Goal: Task Accomplishment & Management: Complete application form

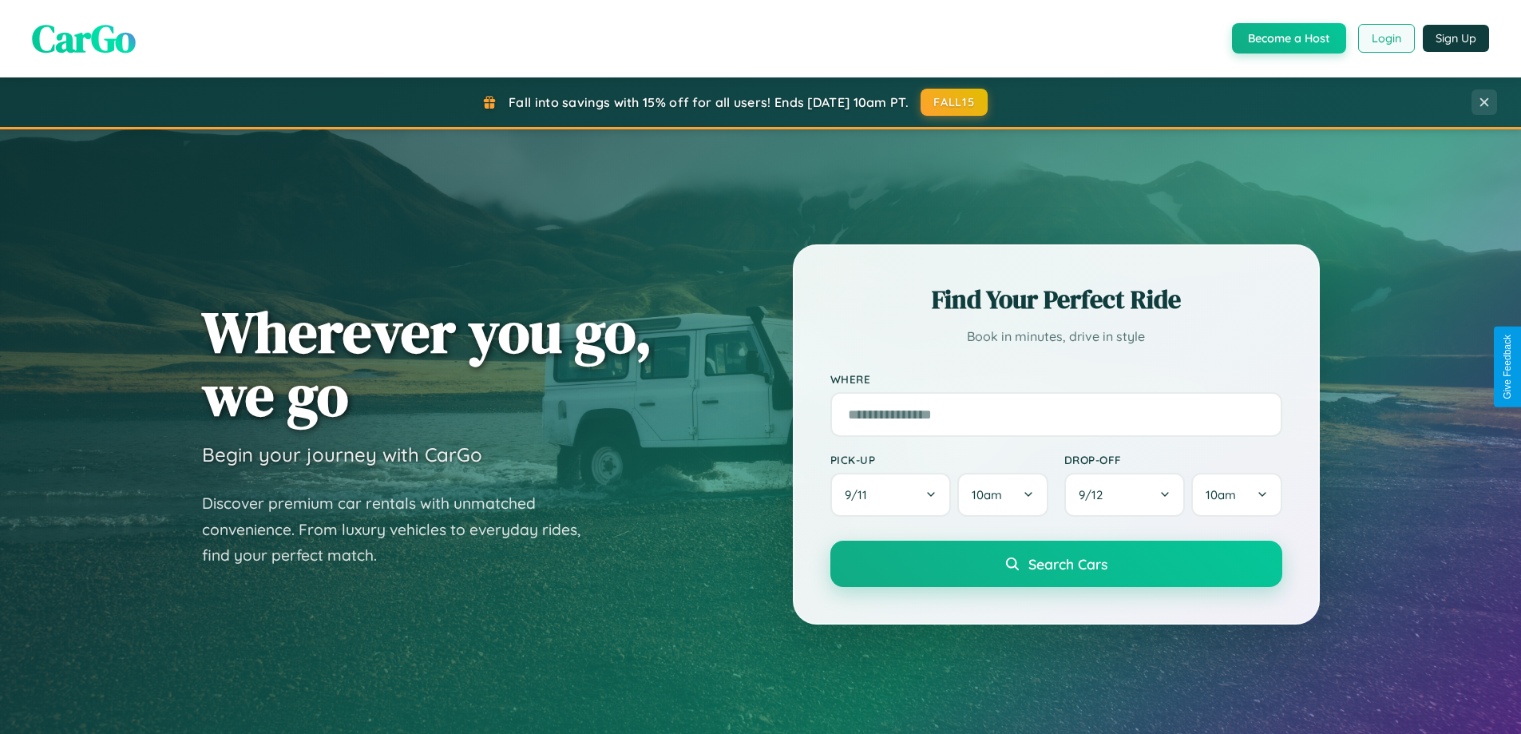
click at [1386, 38] on button "Login" at bounding box center [1387, 38] width 57 height 29
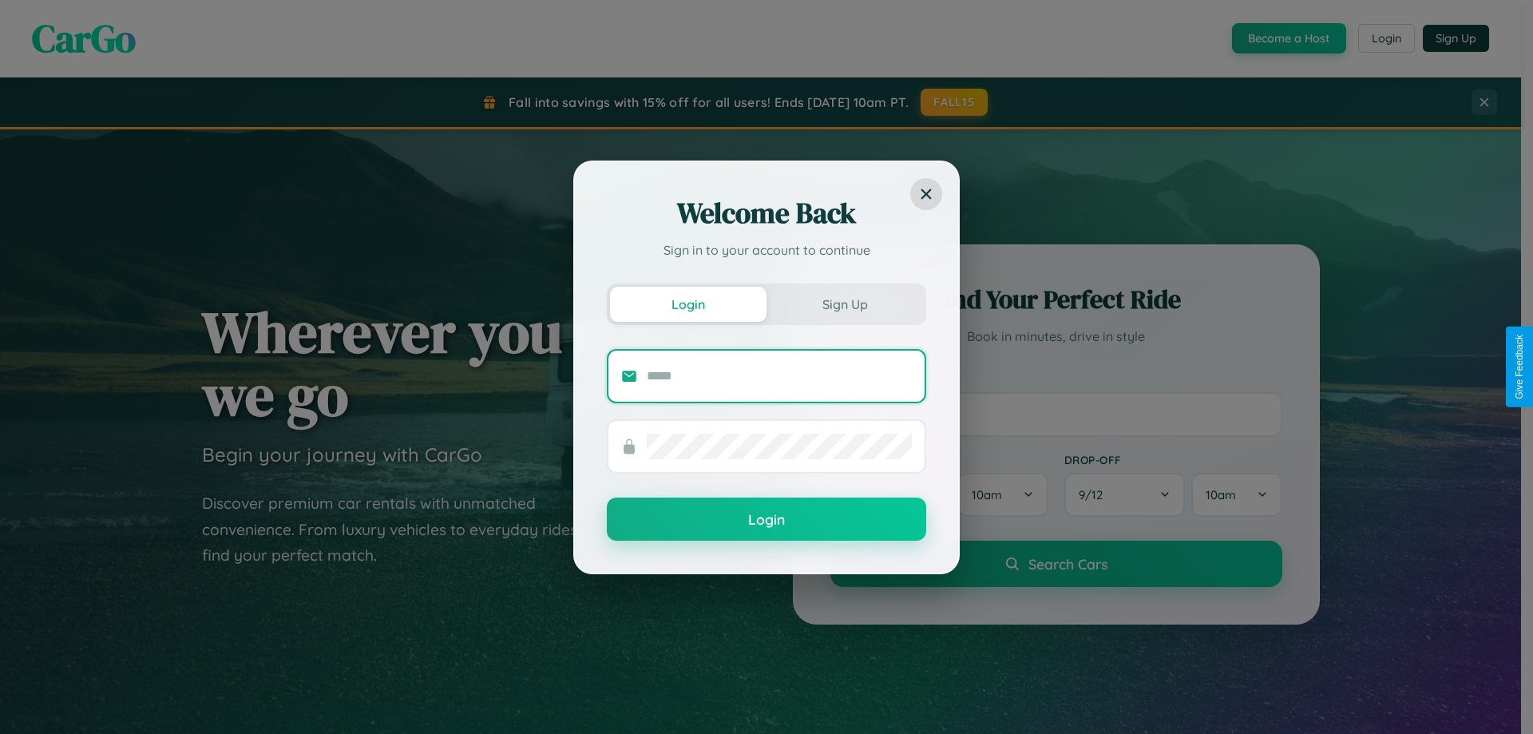
click at [779, 375] on input "text" at bounding box center [779, 376] width 265 height 26
type input "**********"
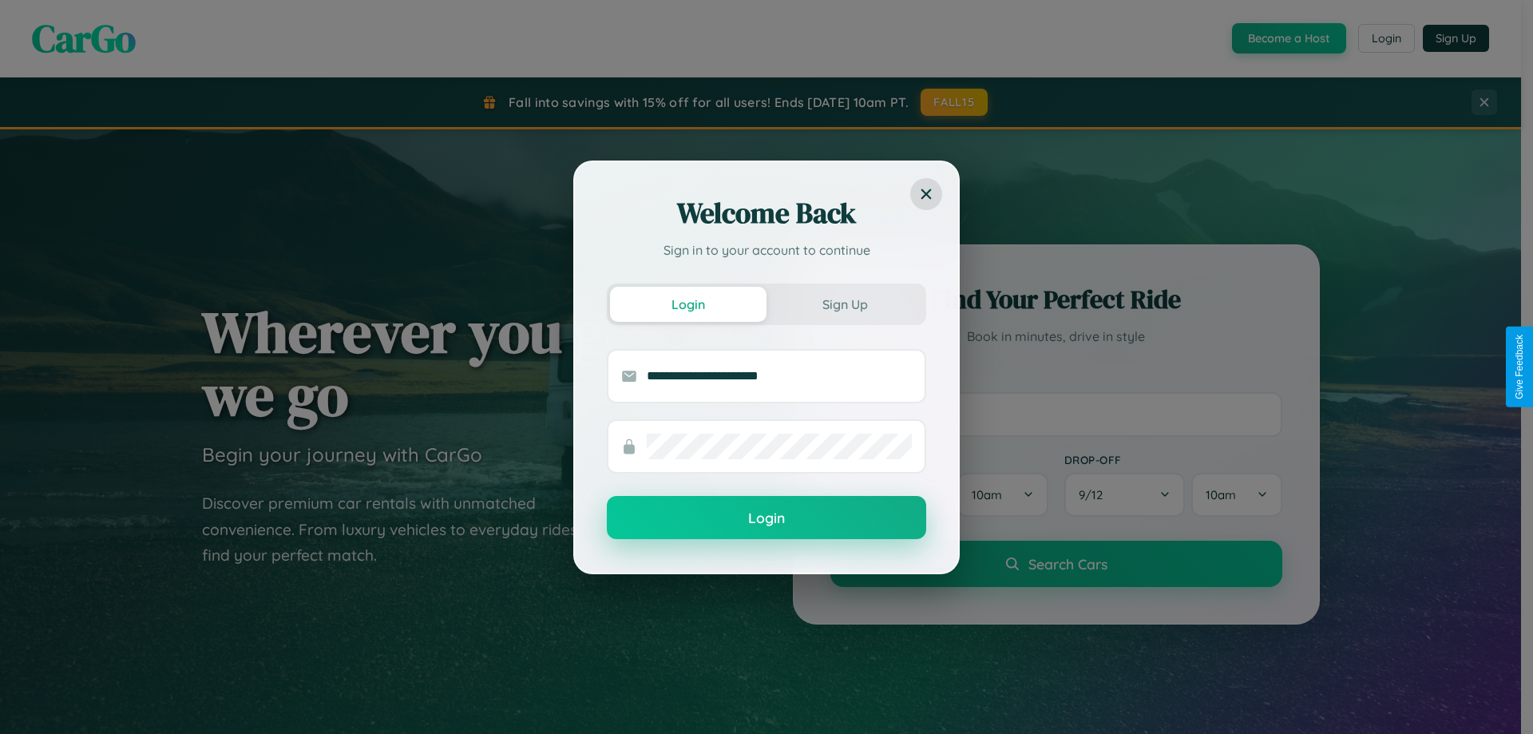
click at [767, 518] on button "Login" at bounding box center [766, 517] width 319 height 43
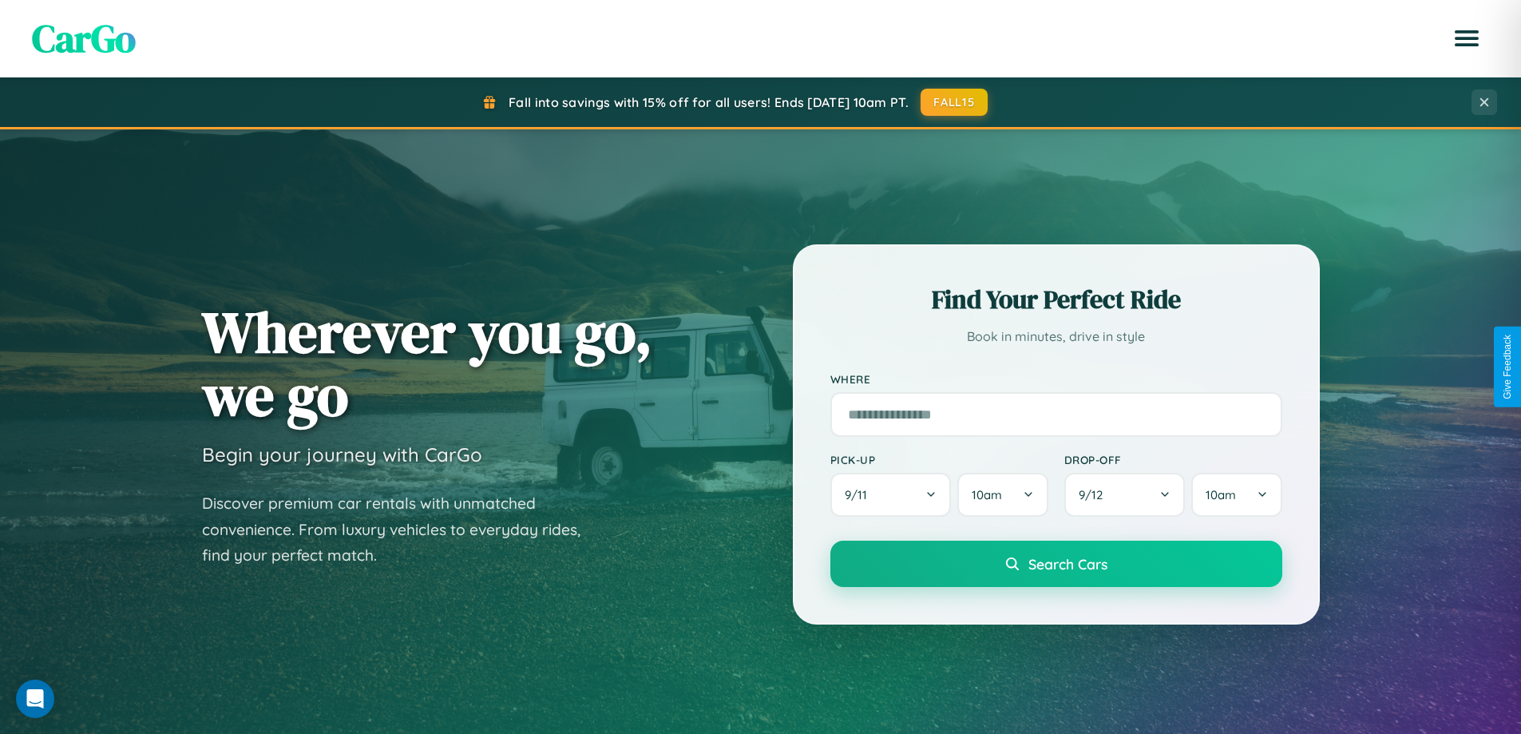
scroll to position [1099, 0]
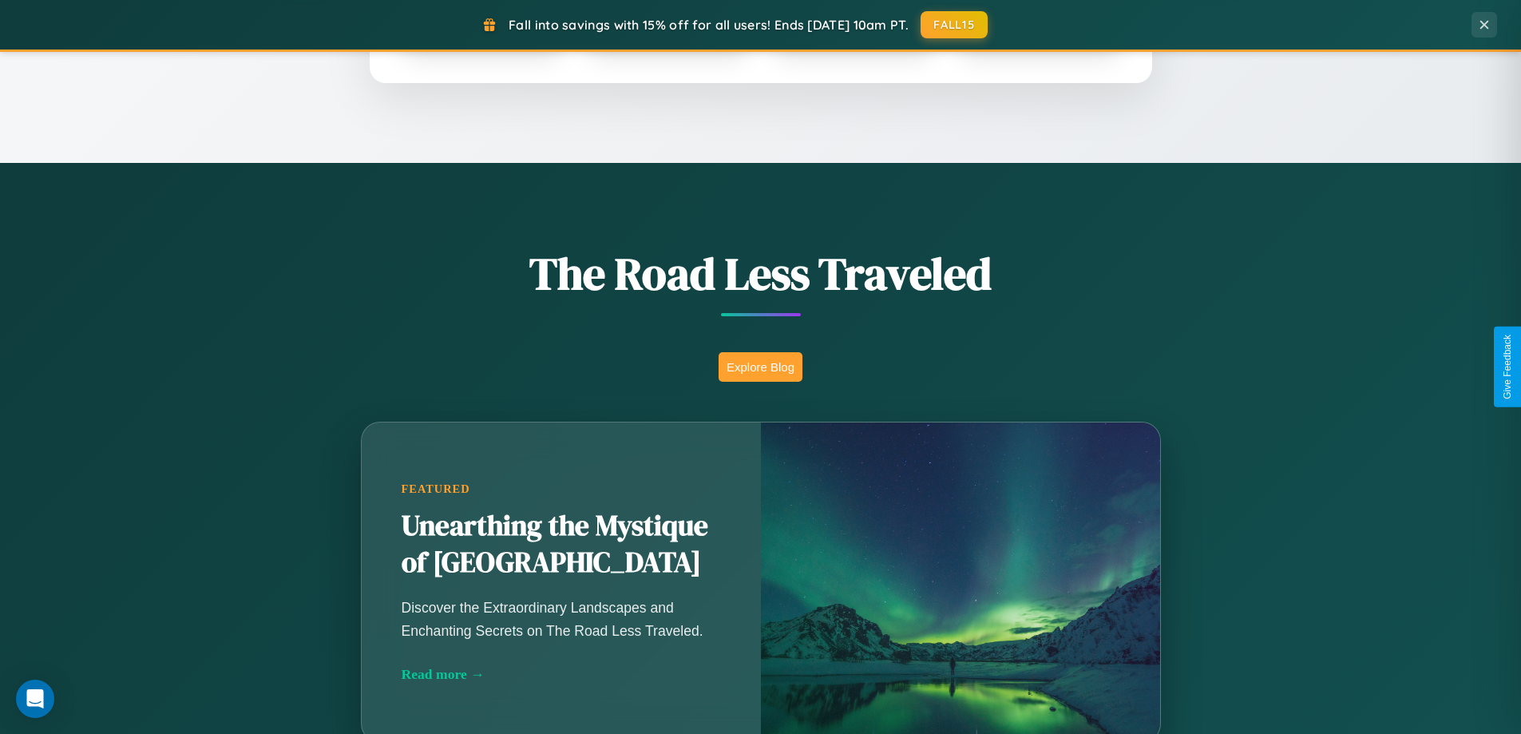
click at [760, 367] on button "Explore Blog" at bounding box center [761, 367] width 84 height 30
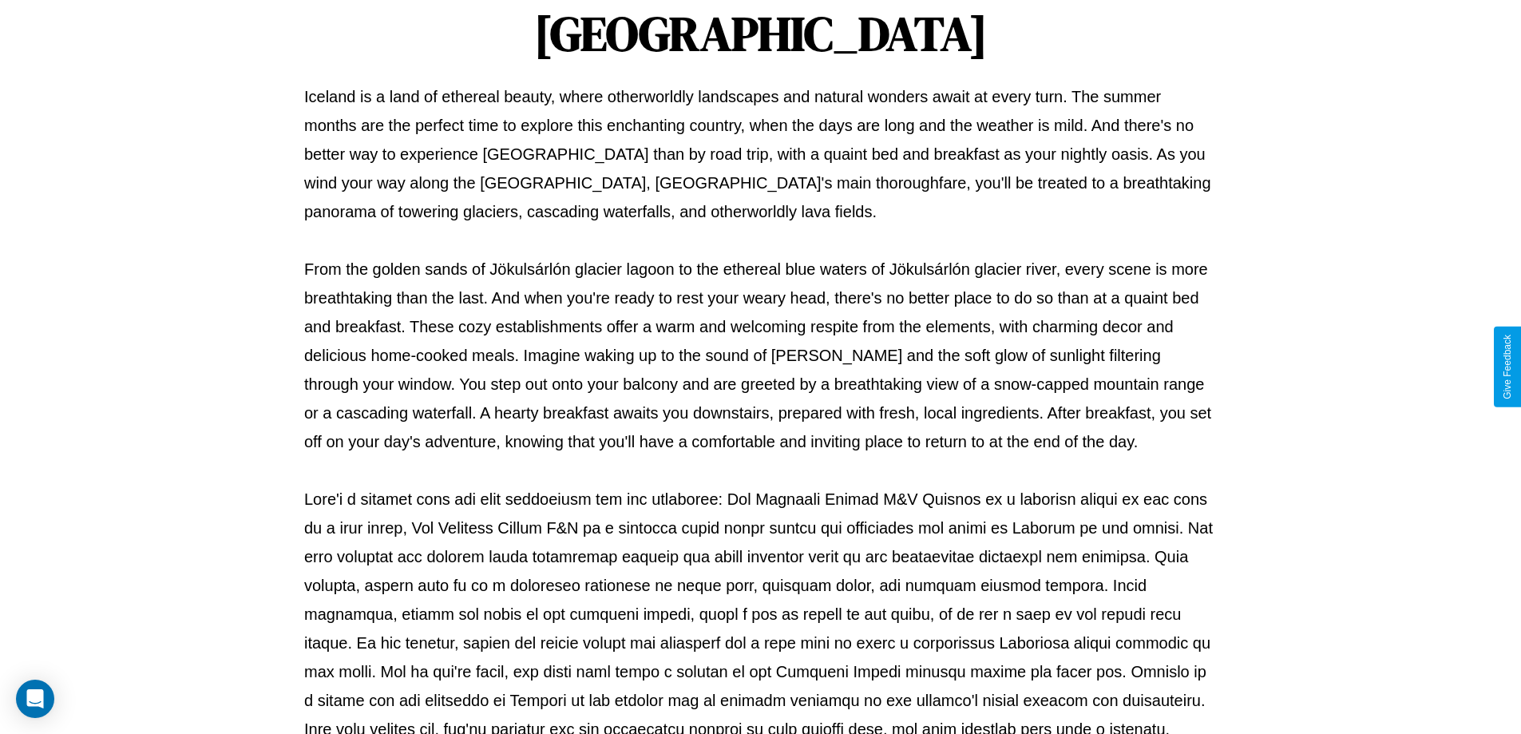
scroll to position [517, 0]
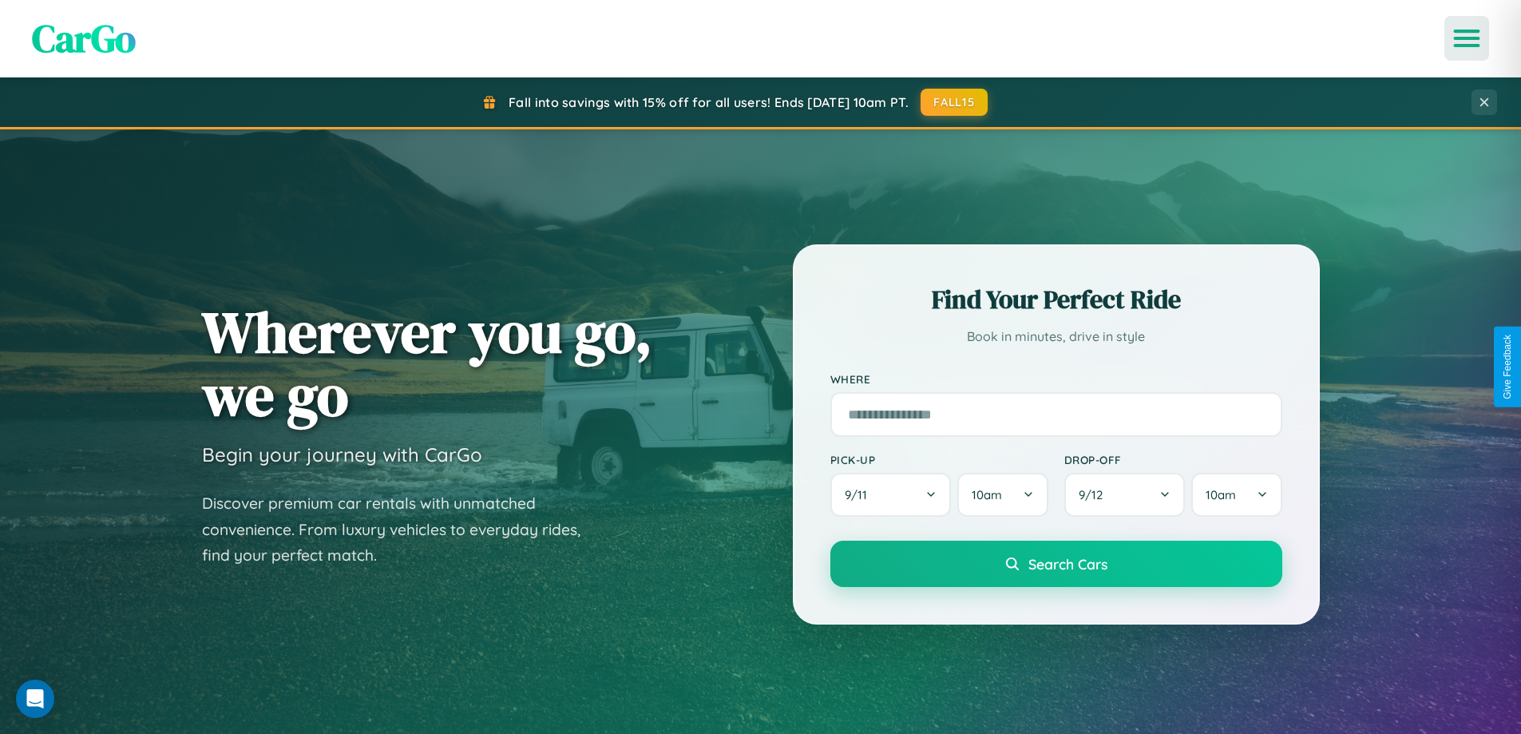
click at [1467, 38] on icon "Open menu" at bounding box center [1467, 38] width 23 height 14
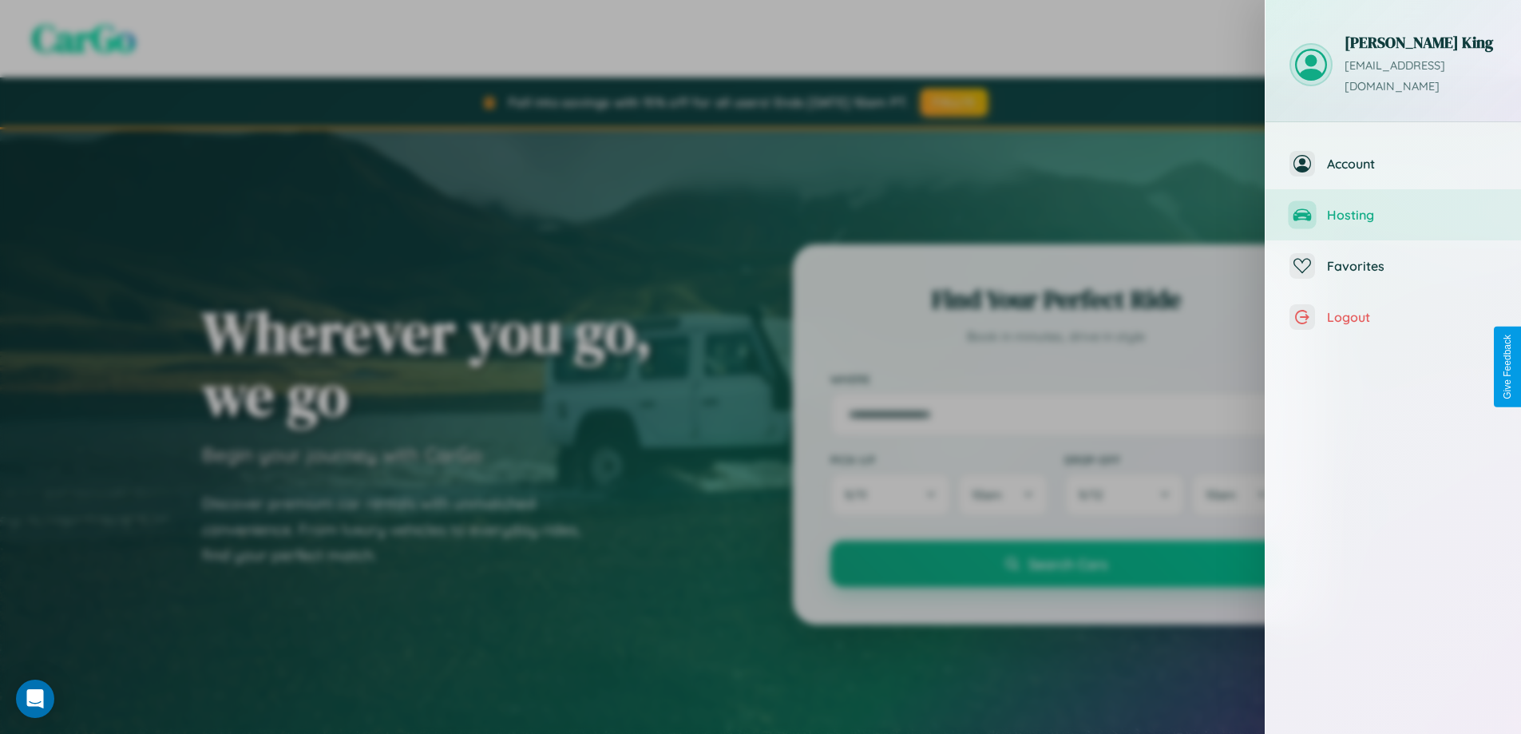
click at [1394, 207] on span "Hosting" at bounding box center [1412, 215] width 170 height 16
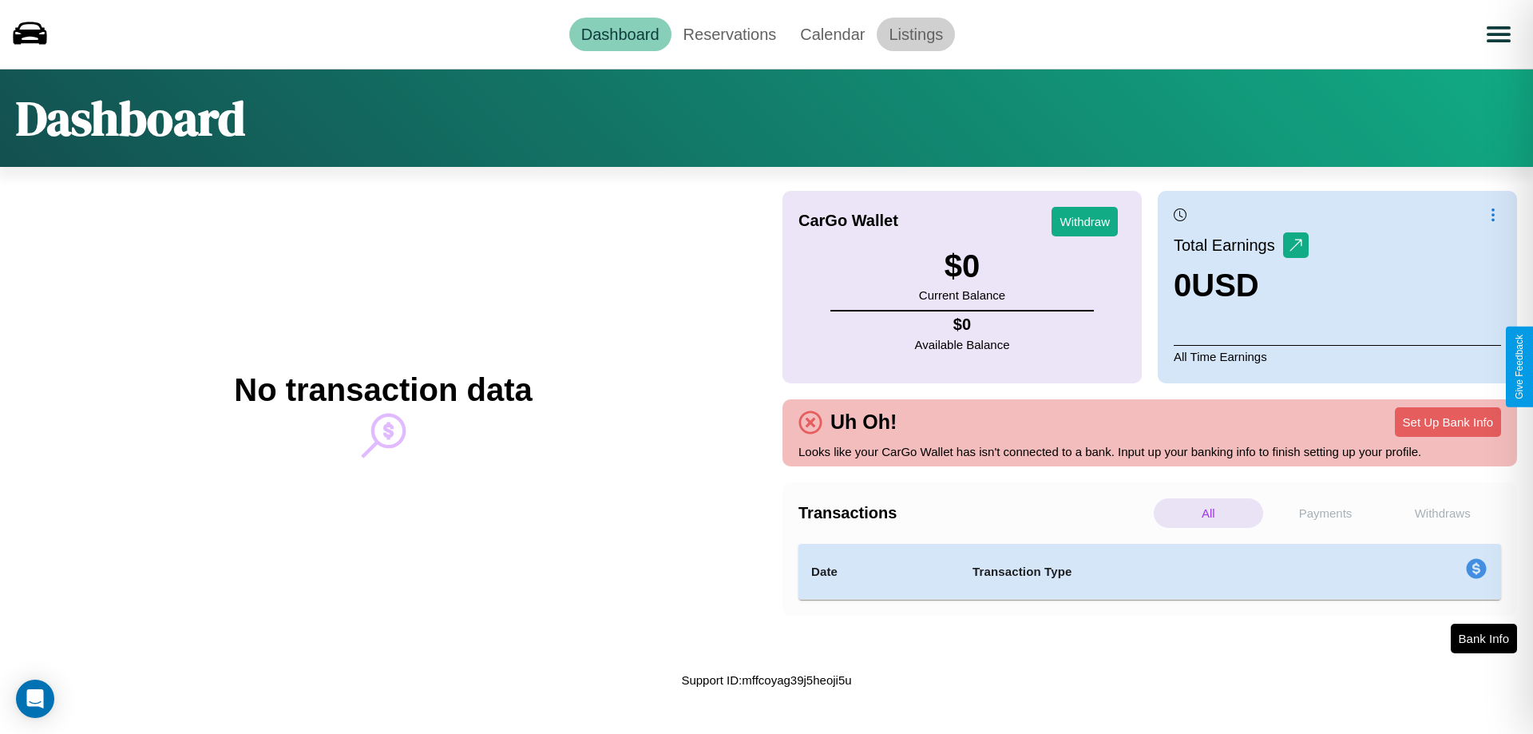
click at [916, 34] on link "Listings" at bounding box center [916, 35] width 78 height 34
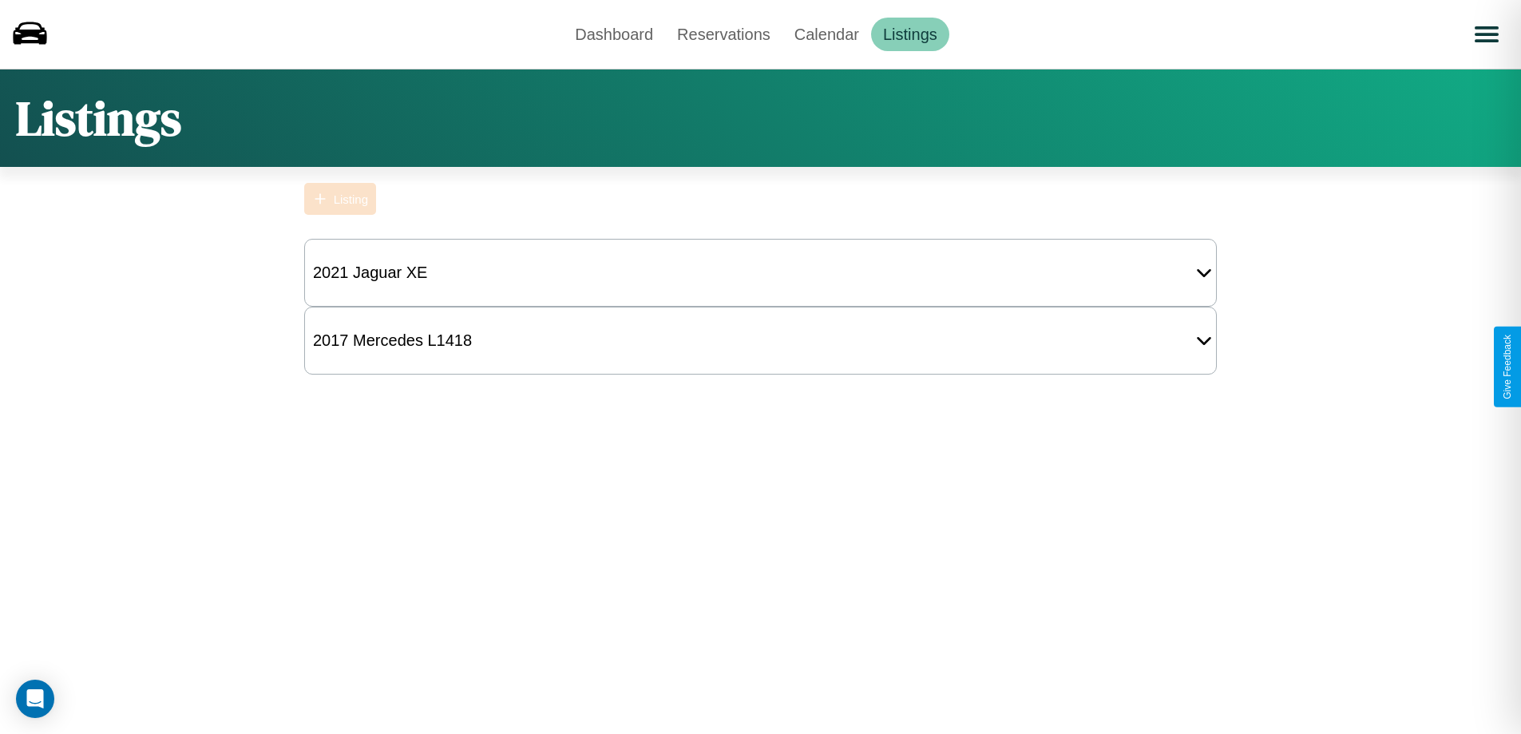
click at [340, 199] on div "Listing" at bounding box center [351, 199] width 34 height 14
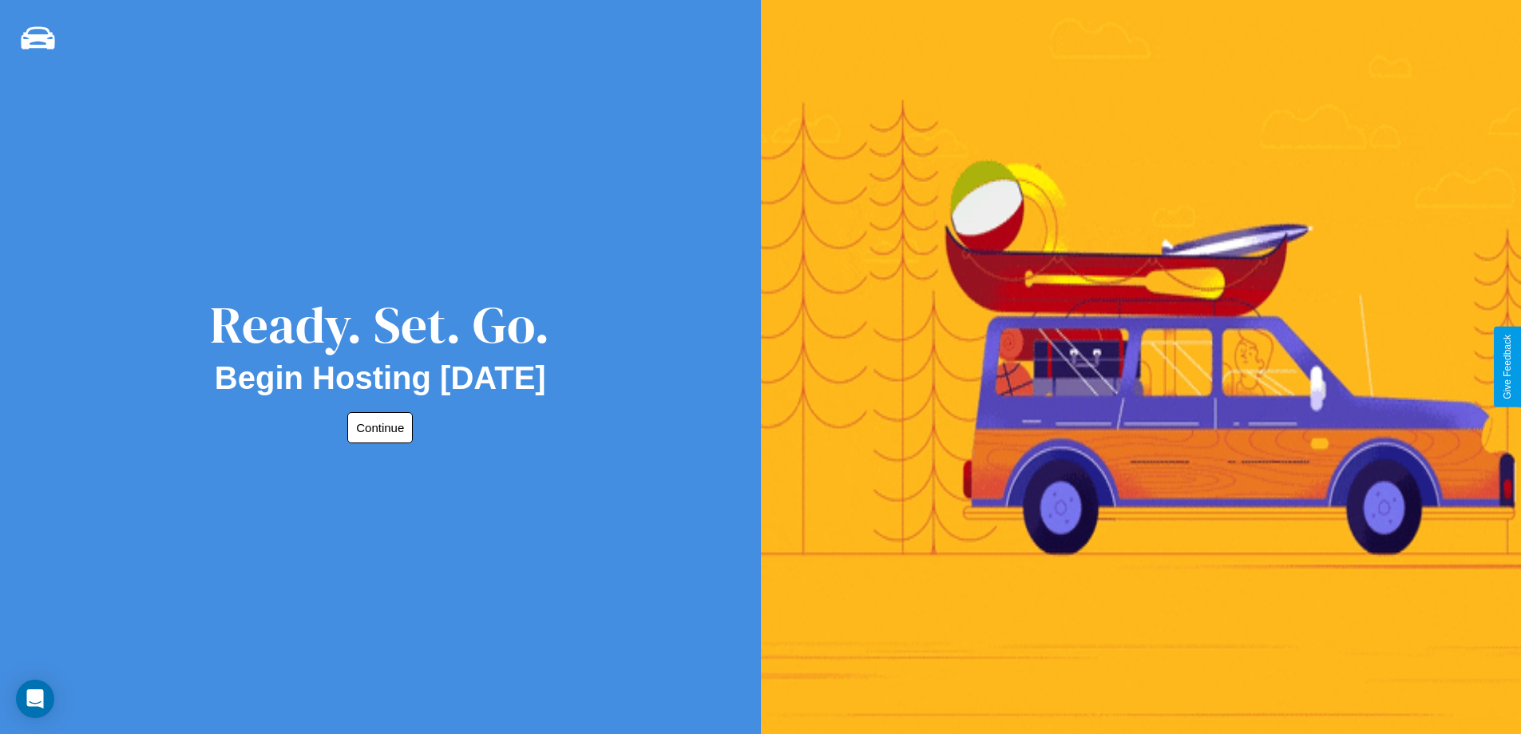
click at [377, 427] on button "Continue" at bounding box center [379, 427] width 65 height 31
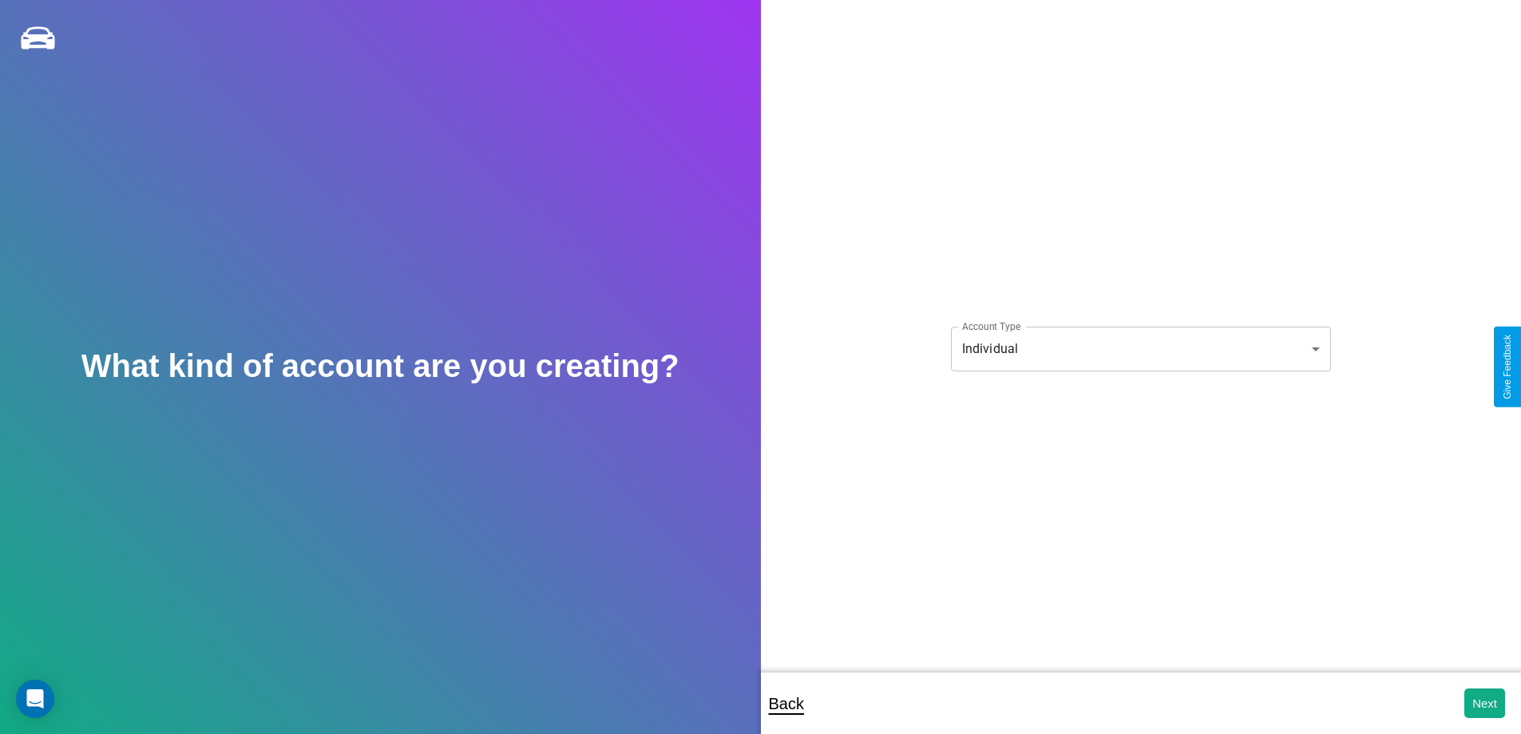
click at [1140, 348] on body "**********" at bounding box center [760, 378] width 1521 height 756
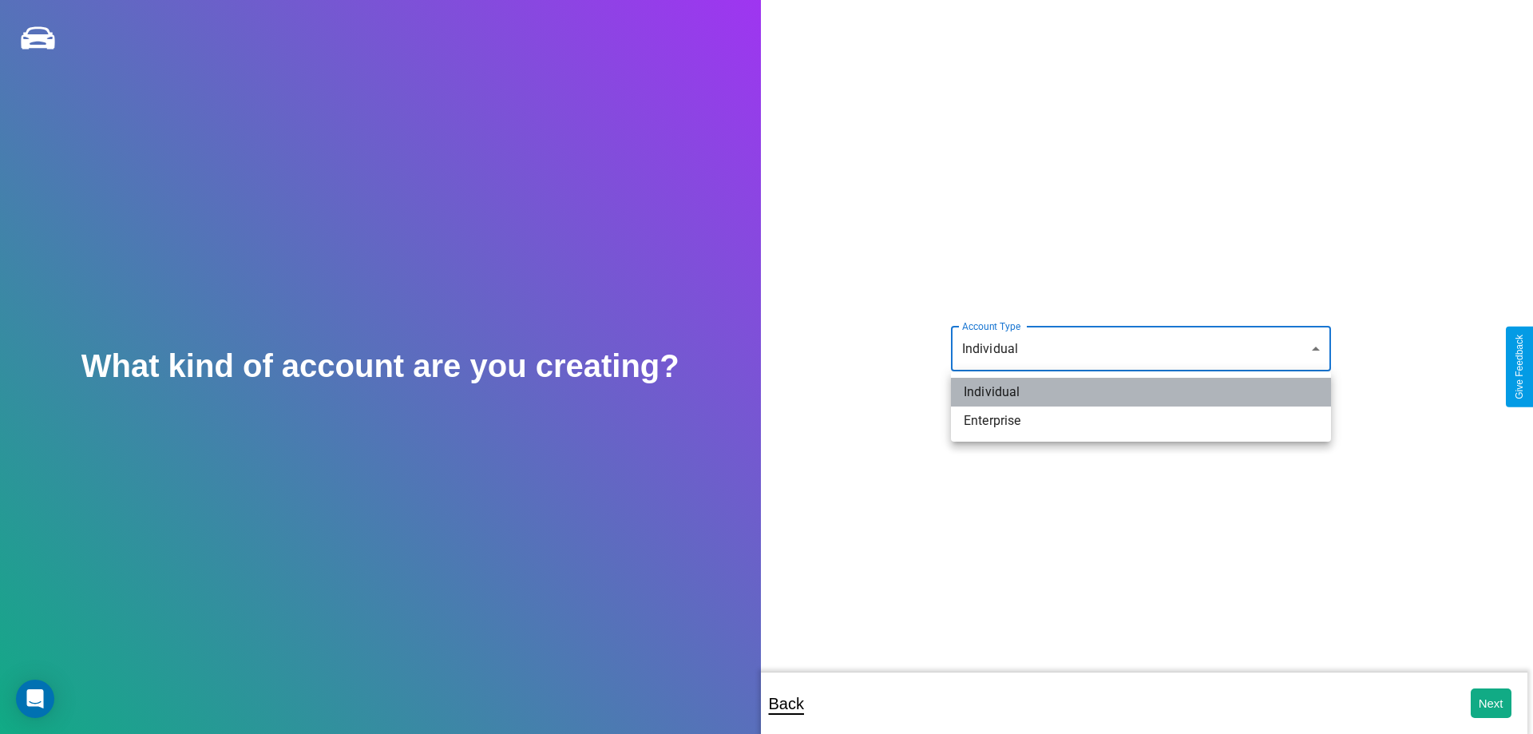
click at [1141, 392] on li "Individual" at bounding box center [1141, 392] width 380 height 29
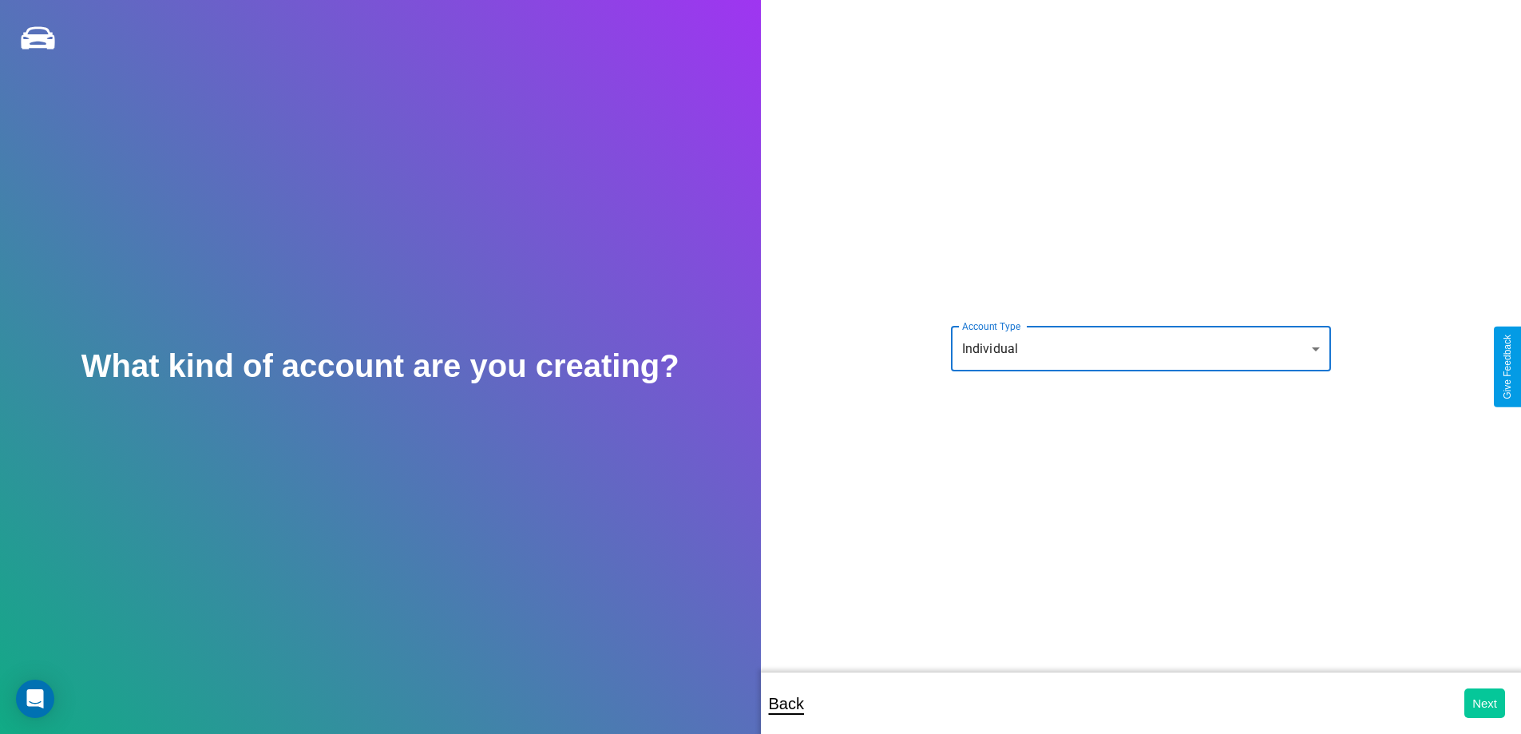
click at [1485, 703] on button "Next" at bounding box center [1485, 703] width 41 height 30
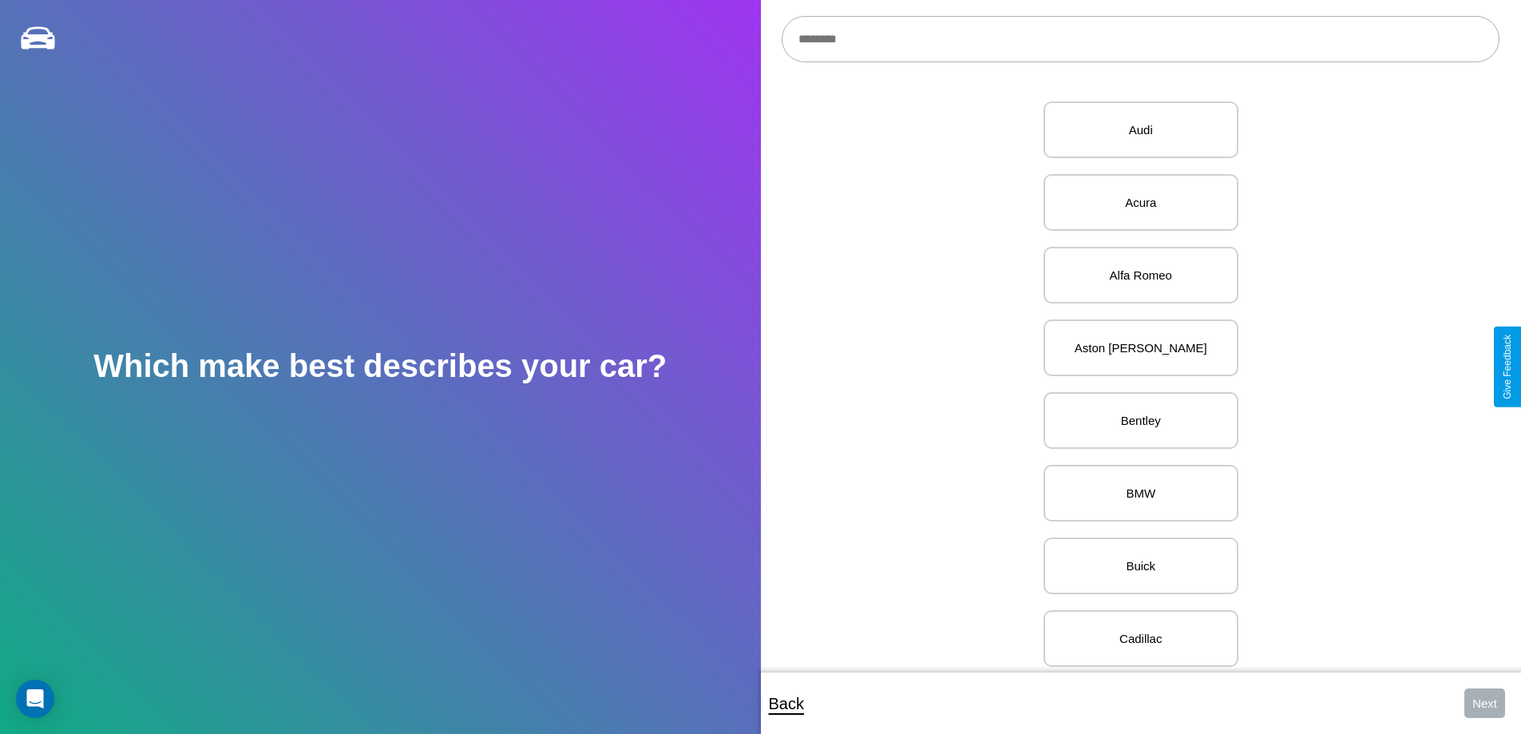
click at [1140, 39] on input "text" at bounding box center [1141, 39] width 718 height 46
type input "****"
click at [1135, 130] on p "Fiat" at bounding box center [1141, 130] width 160 height 22
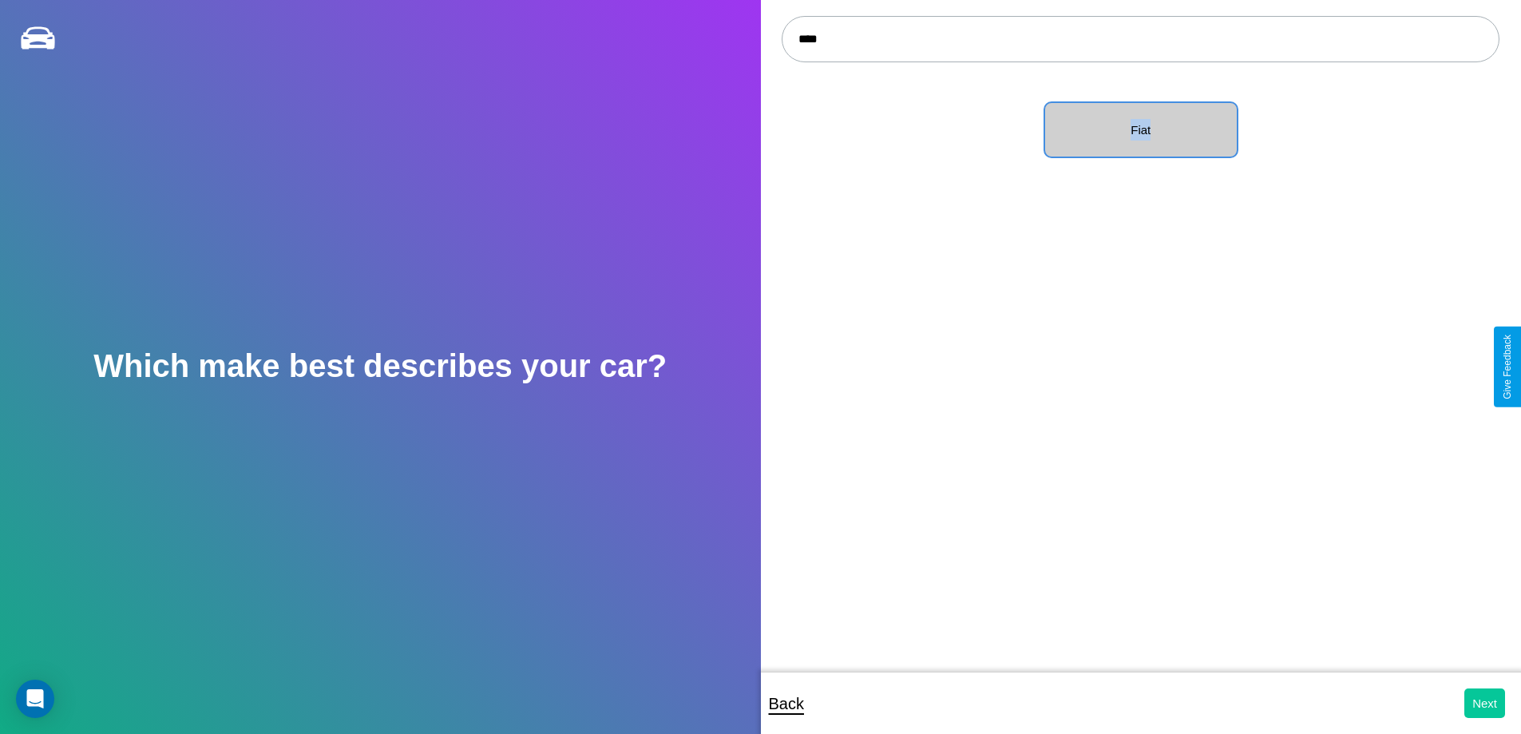
click at [1485, 703] on button "Next" at bounding box center [1485, 703] width 41 height 30
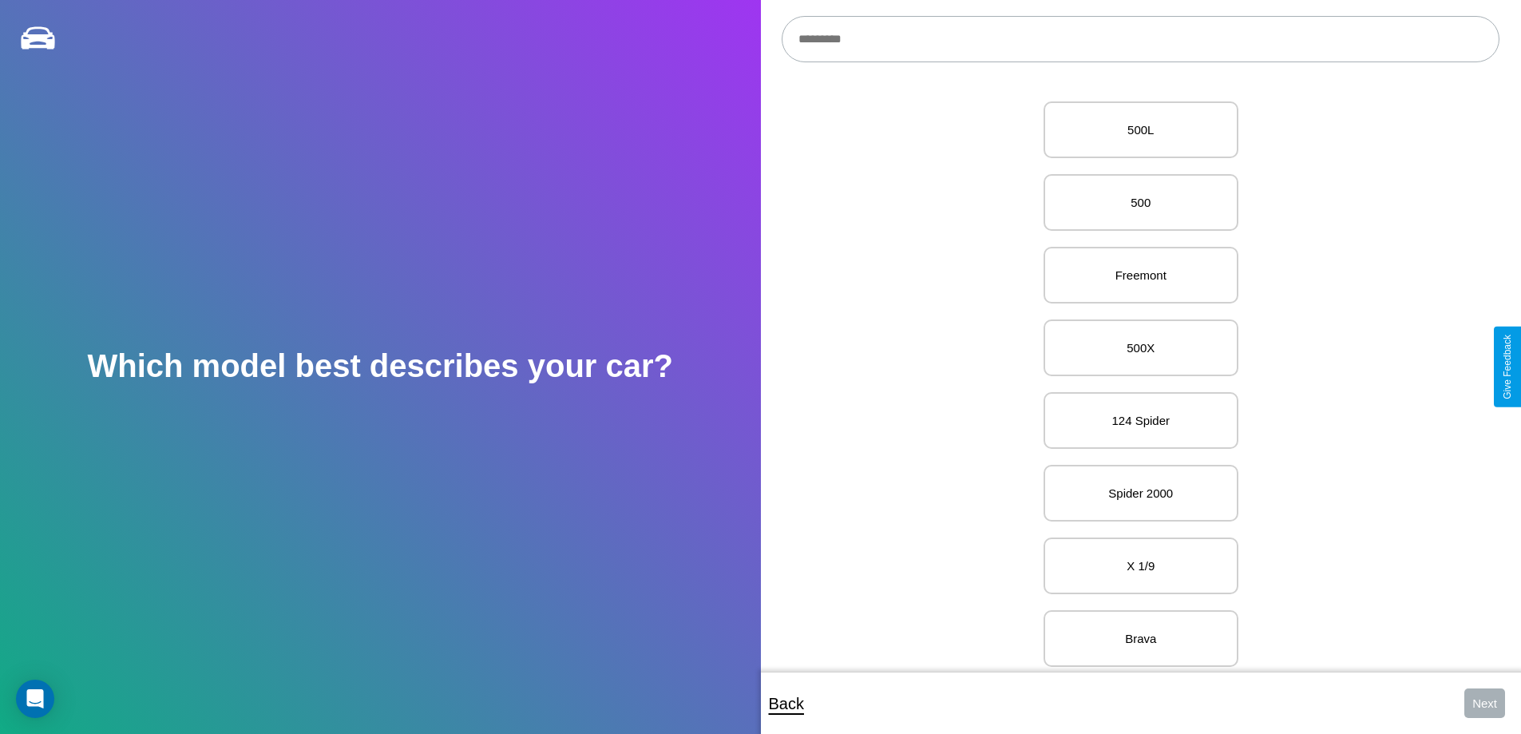
click at [1140, 39] on input "text" at bounding box center [1141, 39] width 718 height 46
type input "*****"
click at [1135, 130] on p "X 1/9" at bounding box center [1141, 130] width 160 height 22
click at [1485, 703] on button "Next" at bounding box center [1485, 703] width 41 height 30
